Goal: Check status

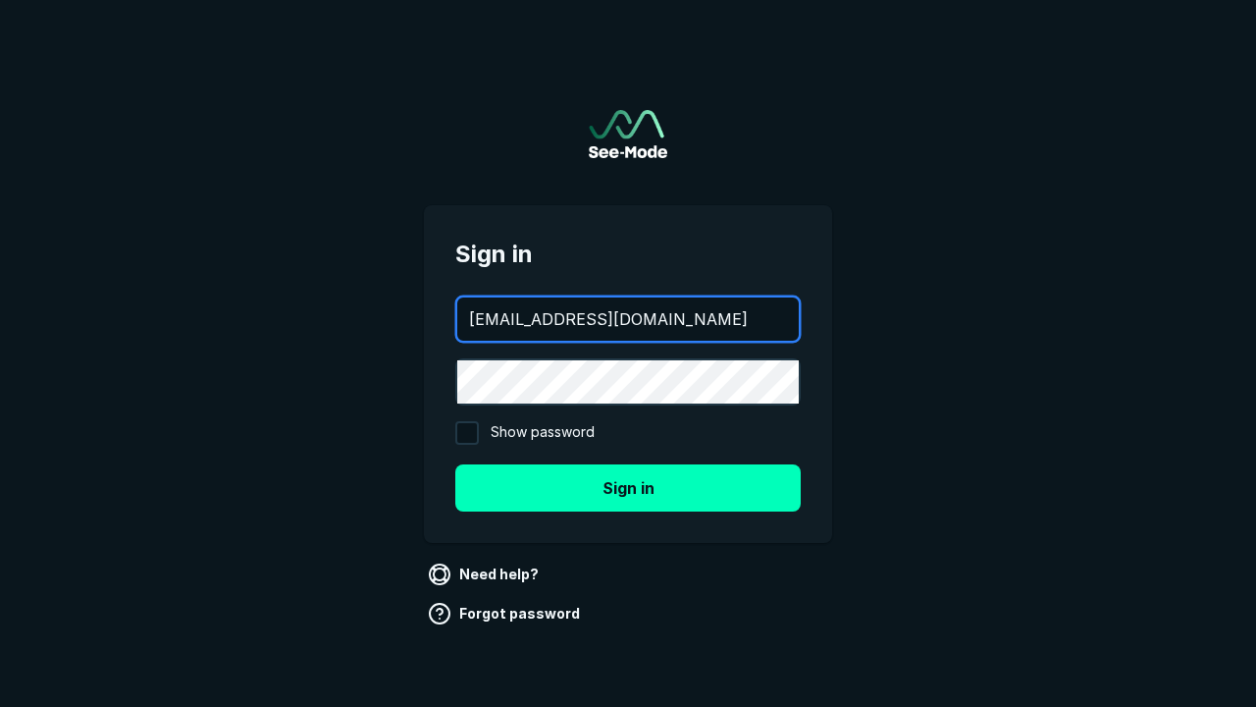
type input "[EMAIL_ADDRESS][DOMAIN_NAME]"
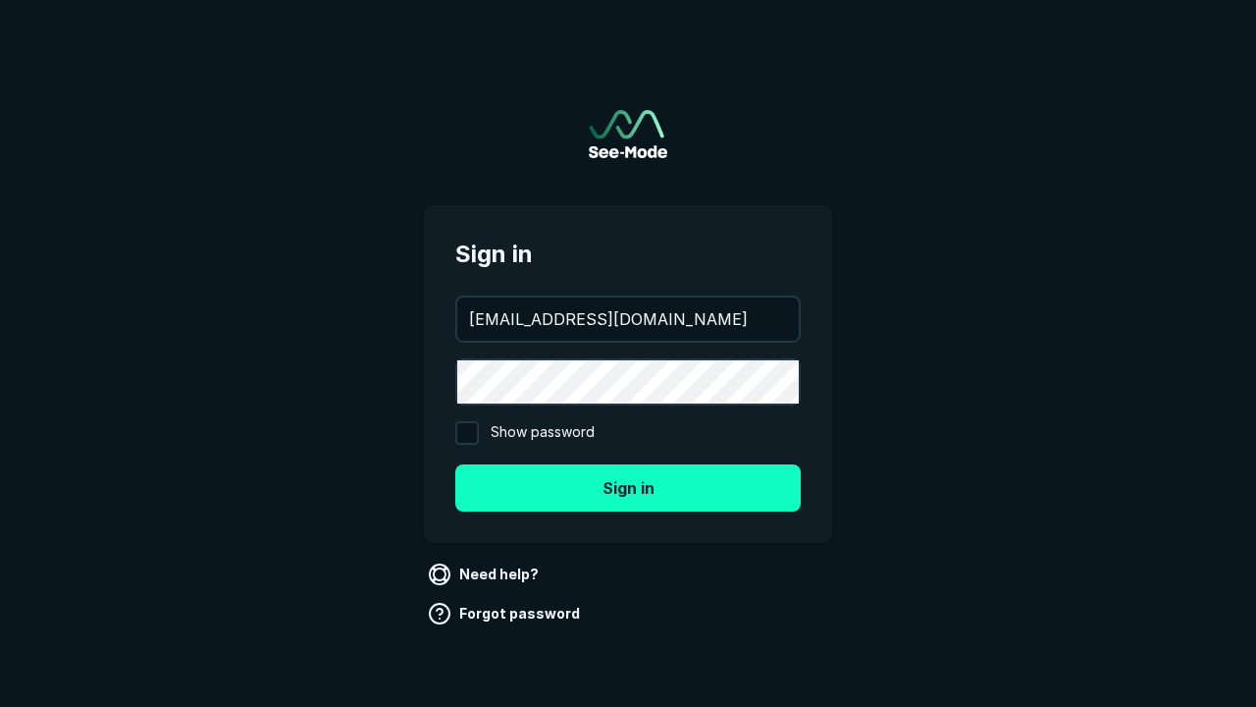
click at [628, 487] on button "Sign in" at bounding box center [627, 487] width 345 height 47
